Goal: Complete application form: Complete application form

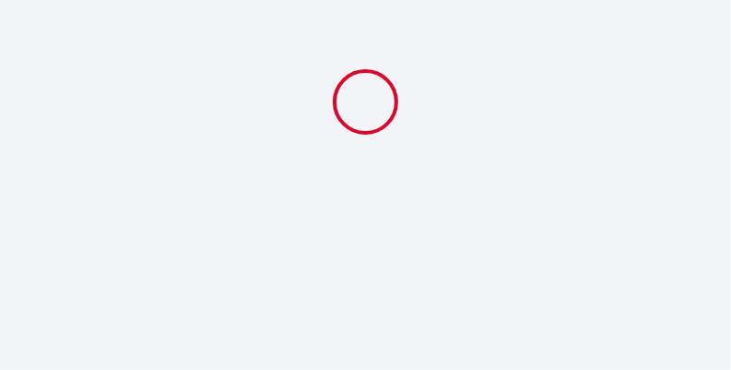
select select
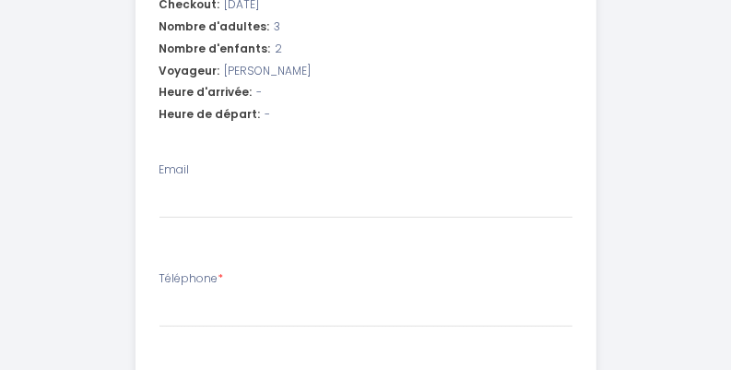
scroll to position [293, 0]
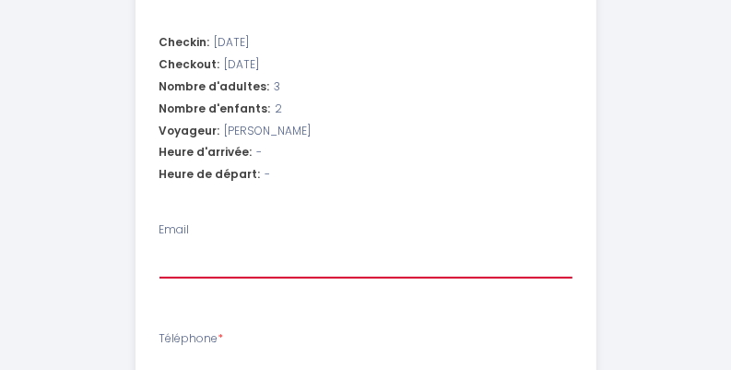
click at [270, 268] on input "Email" at bounding box center [365, 261] width 413 height 33
type input "[PERSON_NAME][EMAIL_ADDRESS][PERSON_NAME][DOMAIN_NAME]"
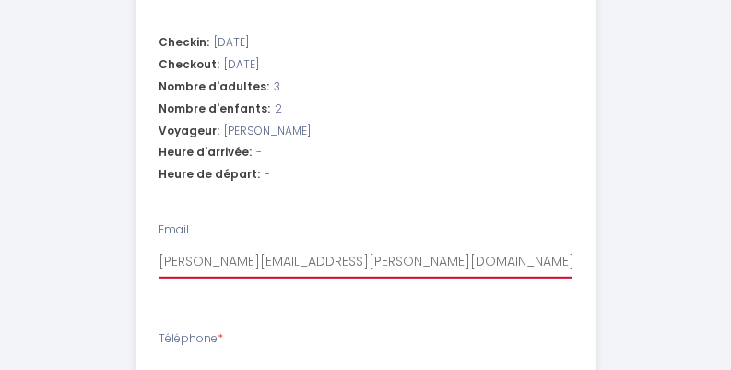
select select
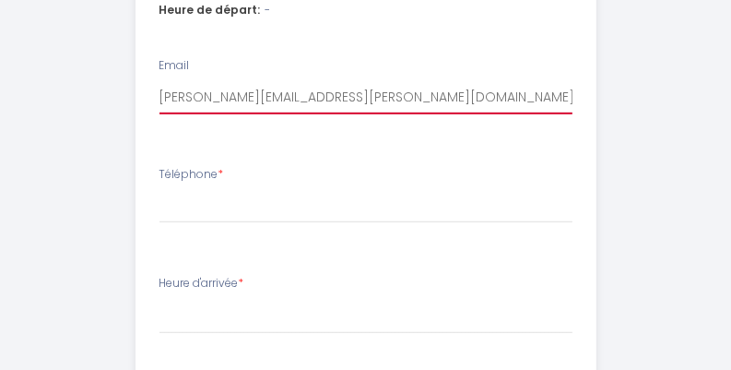
scroll to position [459, 0]
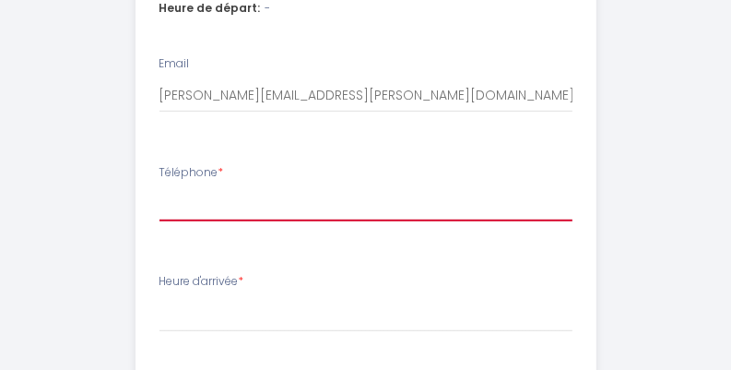
click at [217, 216] on input "Téléphone *" at bounding box center [365, 204] width 413 height 33
type input "0"
select select
type input "06"
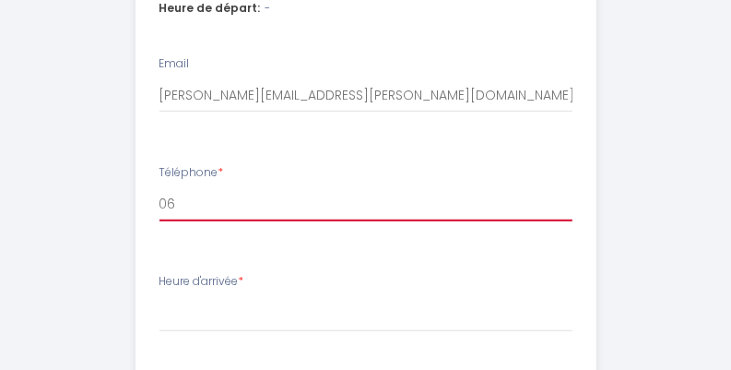
select select
type input "065"
select select
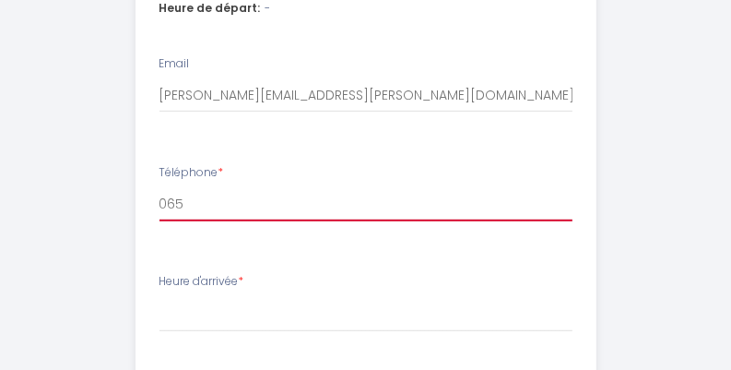
type input "0652"
select select
type input "06523"
select select
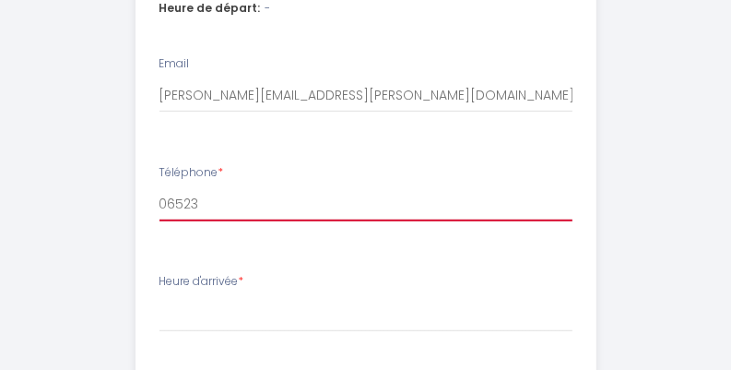
select select
type input "065236"
select select
type input "0652364"
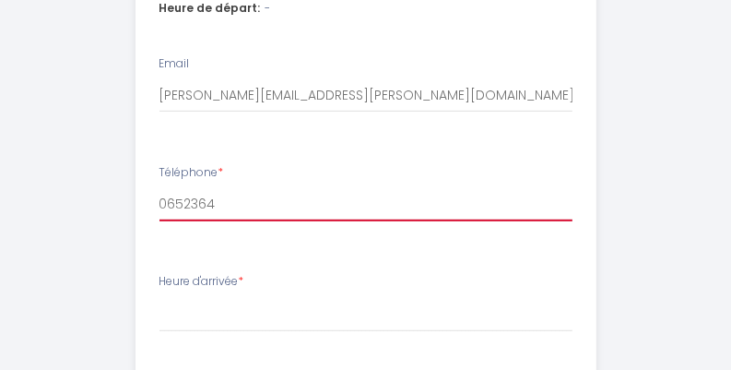
select select
type input "06523640"
select select
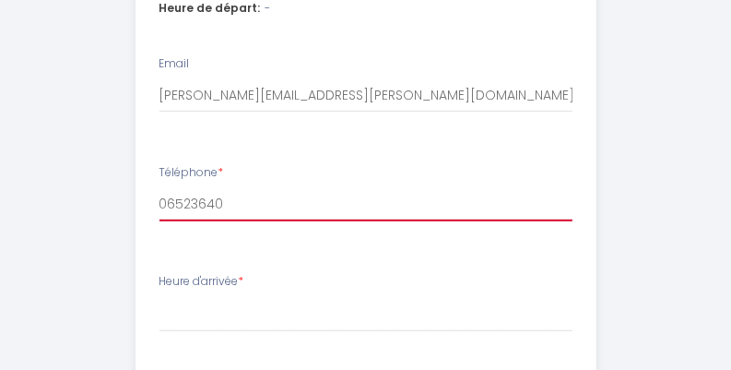
type input "065236400"
select select
type input "0652364004"
select select
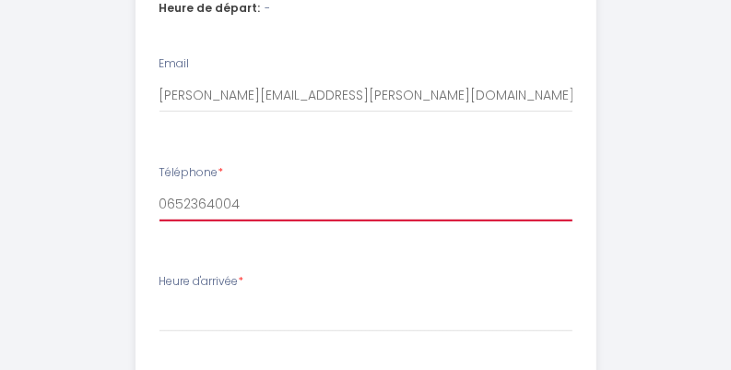
select select
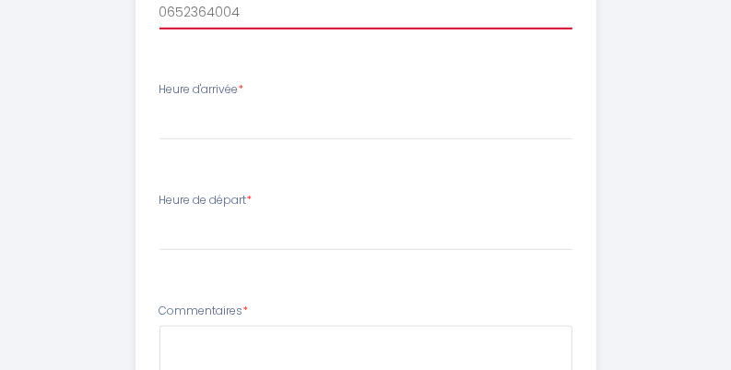
type input "0652364004"
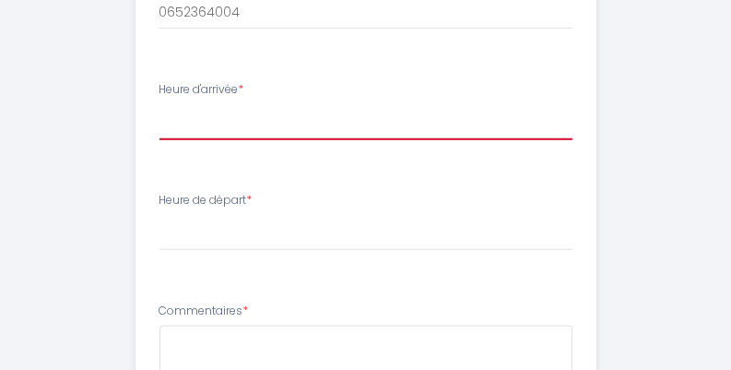
click at [208, 127] on select "15:00 15:30 16:00 16:30 17:00 17:30 18:00 18:30 19:00 19:30 20:00 20:30 21:00 2…" at bounding box center [365, 122] width 413 height 35
select select "15:00"
click at [159, 105] on select "15:00 15:30 16:00 16:30 17:00 17:30 18:00 18:30 19:00 19:30 20:00 20:30 21:00 2…" at bounding box center [365, 122] width 413 height 35
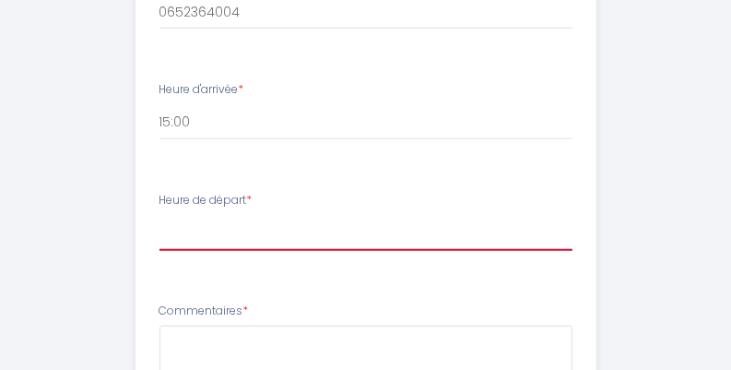
click at [209, 228] on select "00:00 00:30 01:00 01:30 02:00 02:30 03:00 03:30 04:00 04:30 05:00 05:30 06:00 0…" at bounding box center [365, 233] width 413 height 35
select select "12:00"
click at [159, 216] on select "00:00 00:30 01:00 01:30 02:00 02:30 03:00 03:30 04:00 04:30 05:00 05:30 06:00 0…" at bounding box center [365, 233] width 413 height 35
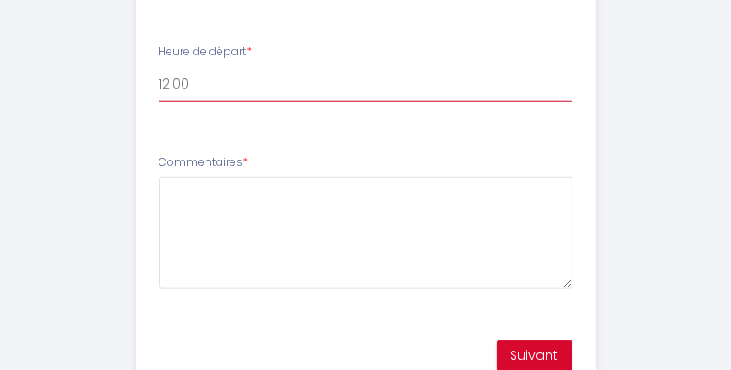
scroll to position [864, 0]
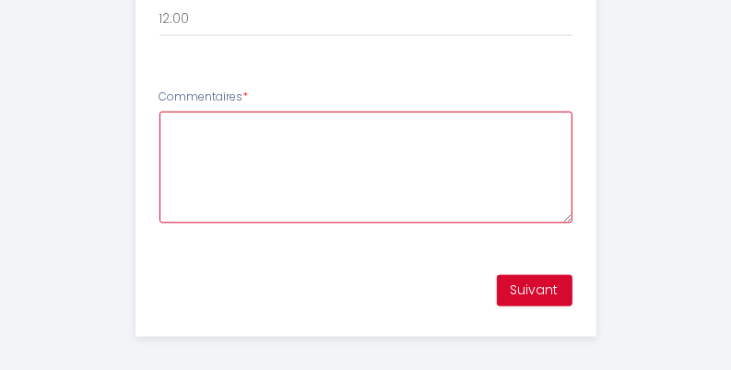
click at [250, 111] on textarea "Commentaires *" at bounding box center [365, 166] width 413 height 111
type textarea "Looking forward to coming!"
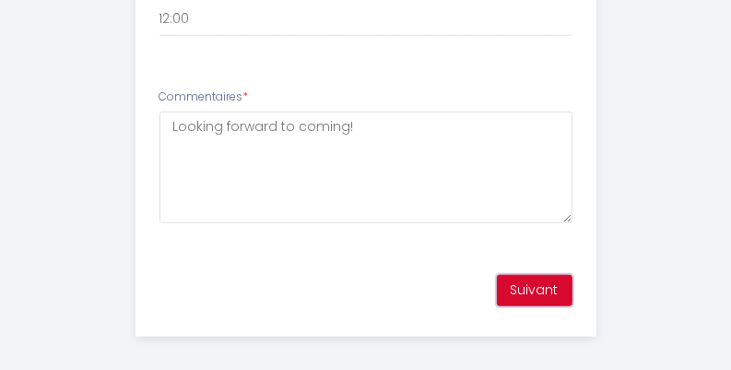
click at [531, 287] on button "Suivant" at bounding box center [535, 290] width 76 height 31
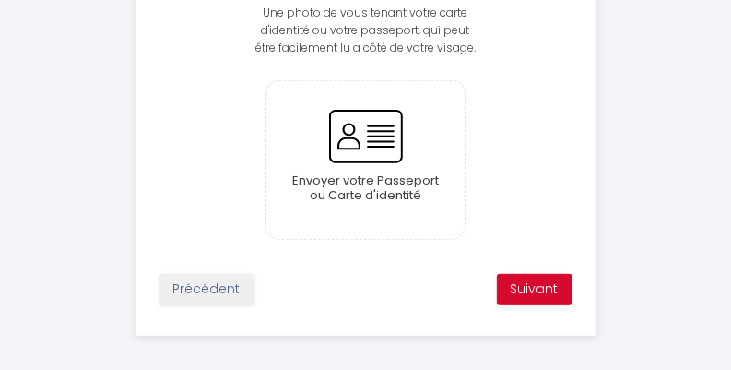
scroll to position [399, 0]
click at [556, 287] on button "Suivant" at bounding box center [535, 288] width 76 height 31
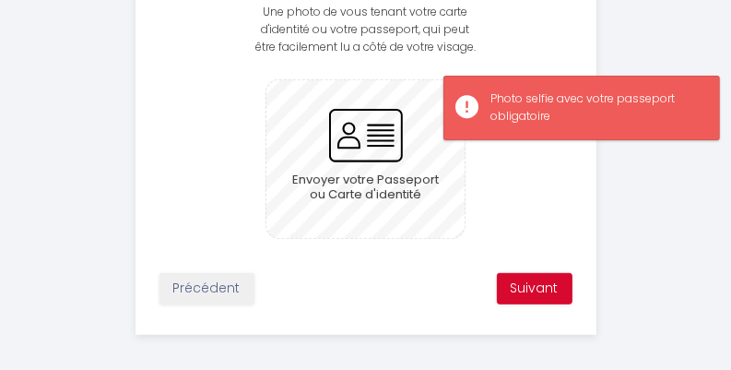
click at [362, 160] on input "file" at bounding box center [365, 159] width 198 height 158
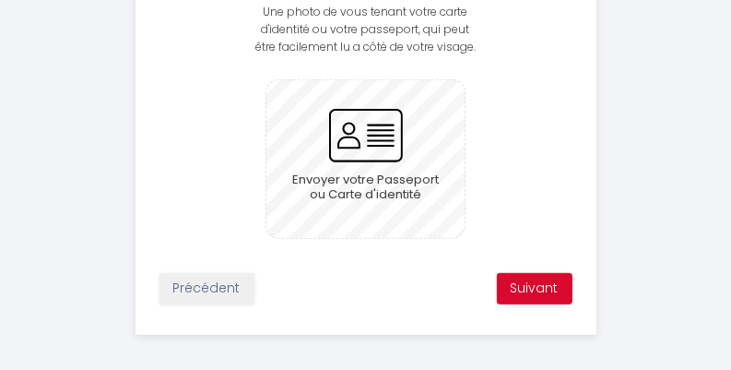
click at [401, 153] on input "file" at bounding box center [365, 159] width 198 height 158
click at [159, 112] on div "Envoyer votre Passeport ou Carte d'identité" at bounding box center [365, 158] width 459 height 159
click at [347, 134] on input "file" at bounding box center [365, 159] width 198 height 158
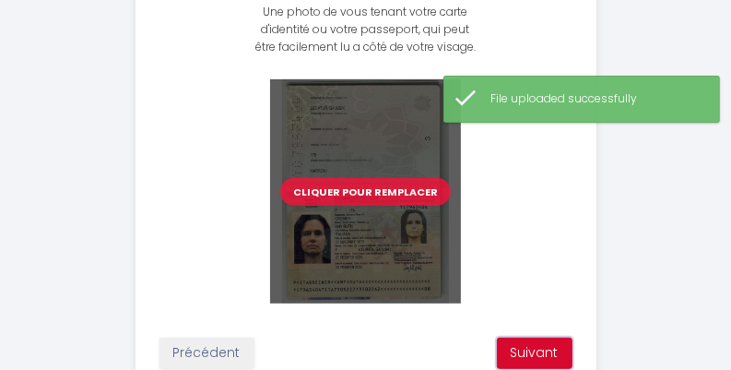
click at [549, 342] on button "Suivant" at bounding box center [535, 352] width 76 height 31
